Goal: Task Accomplishment & Management: Manage account settings

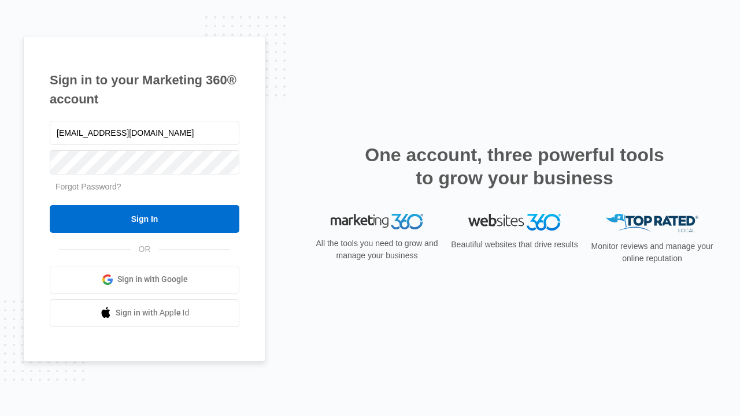
type input "dankie614@gmail.com"
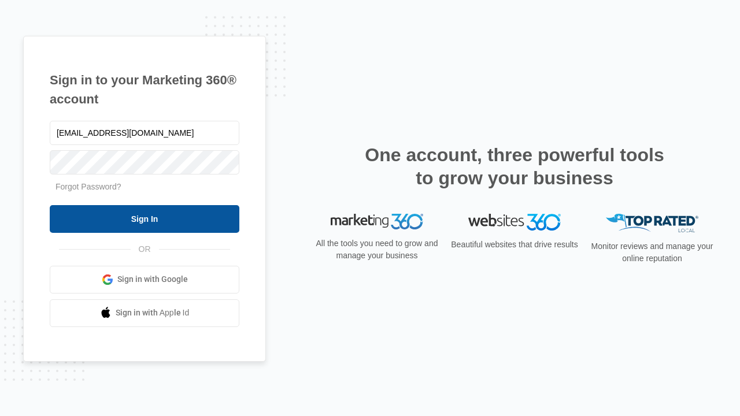
click at [145, 219] on input "Sign In" at bounding box center [145, 219] width 190 height 28
